Goal: Find specific page/section: Find specific page/section

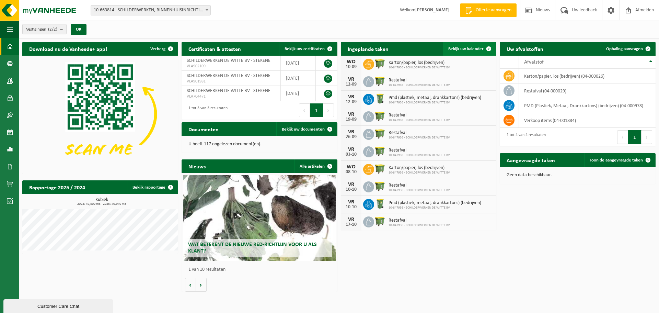
click at [465, 49] on span "Bekijk uw kalender" at bounding box center [466, 49] width 35 height 4
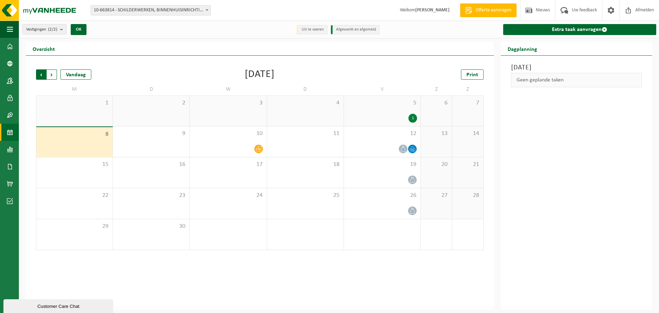
click at [55, 72] on span "Volgende" at bounding box center [52, 74] width 10 height 10
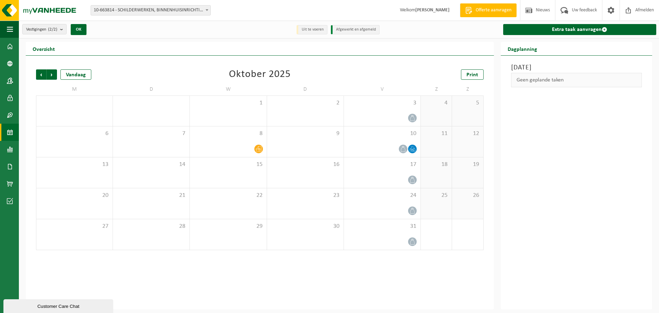
click at [55, 72] on span "Volgende" at bounding box center [52, 74] width 10 height 10
click at [52, 72] on span "Volgende" at bounding box center [52, 74] width 10 height 10
